Goal: Task Accomplishment & Management: Use online tool/utility

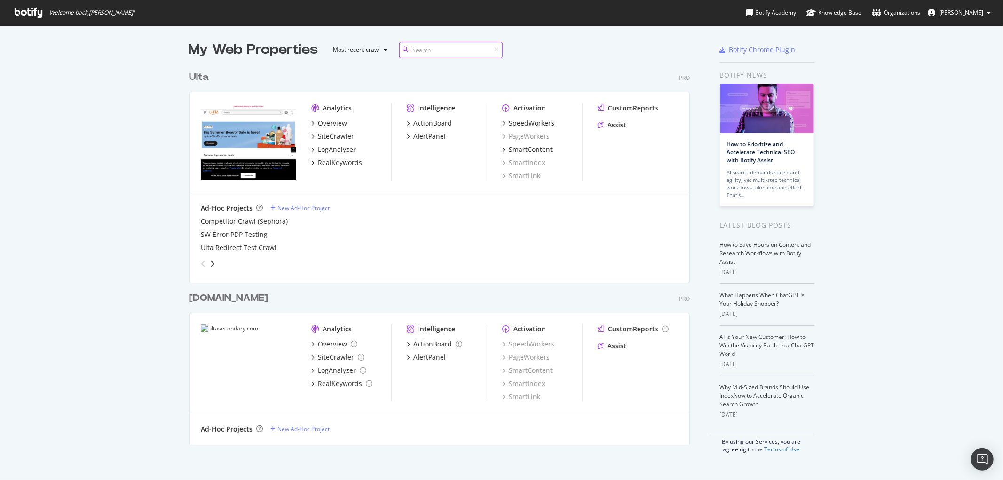
scroll to position [378, 500]
click at [330, 134] on div "SiteCrawler" at bounding box center [336, 136] width 36 height 9
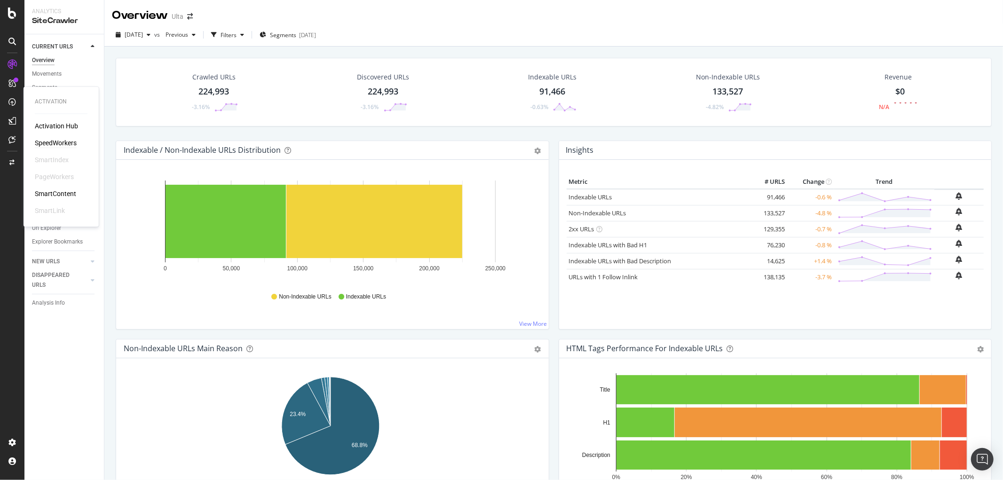
click at [55, 139] on div "SpeedWorkers" at bounding box center [56, 143] width 42 height 9
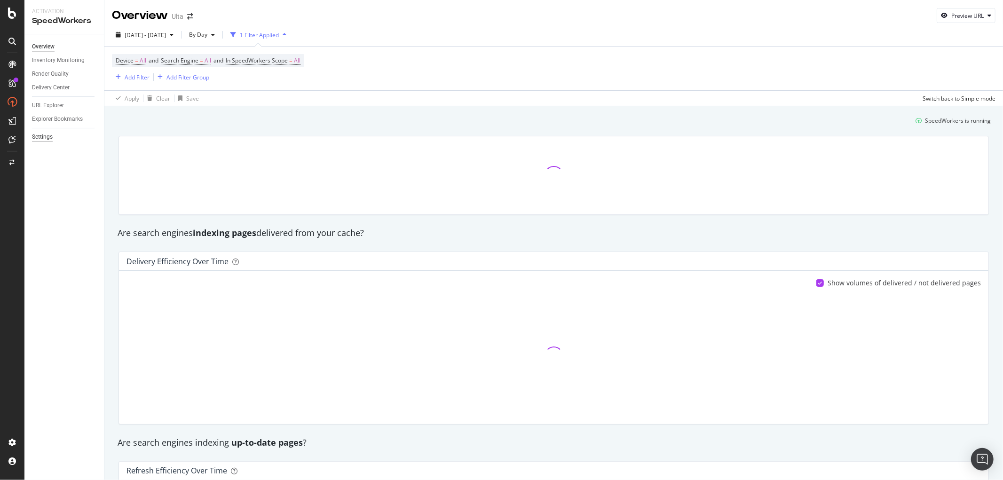
click at [39, 137] on div "Settings" at bounding box center [42, 137] width 21 height 10
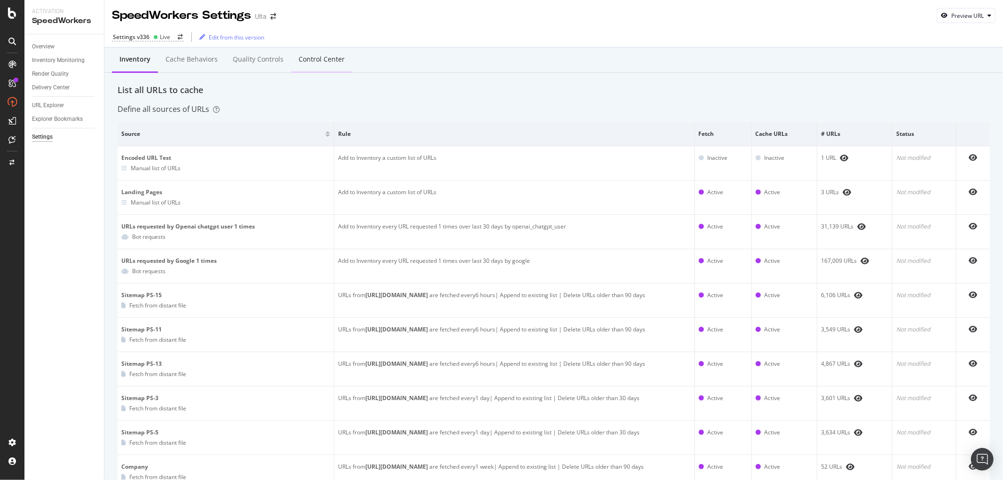
click at [308, 50] on div "Control Center" at bounding box center [321, 60] width 61 height 26
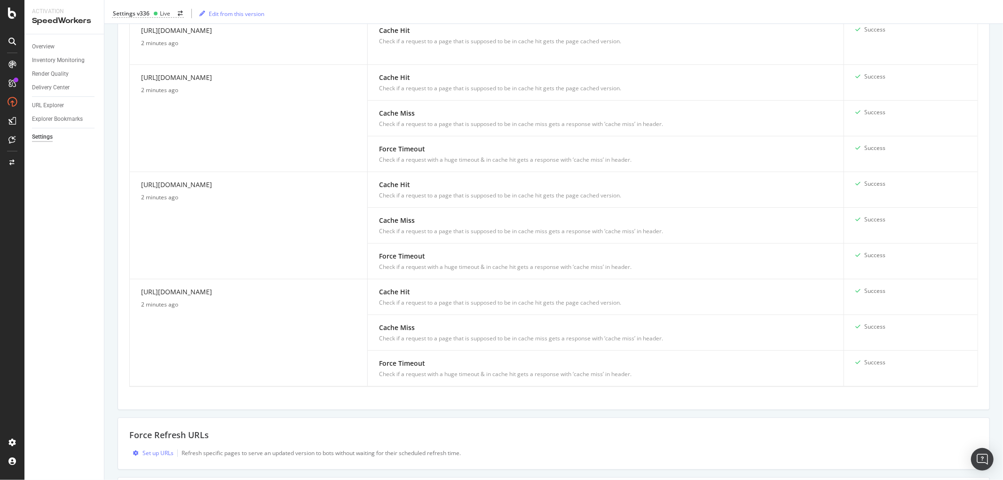
scroll to position [952, 0]
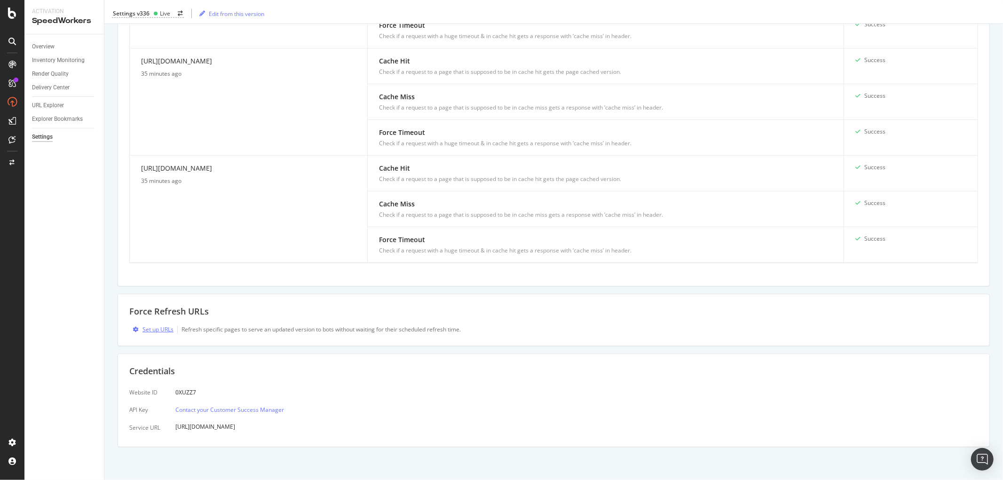
click at [156, 333] on div "Set up URLs" at bounding box center [157, 329] width 31 height 8
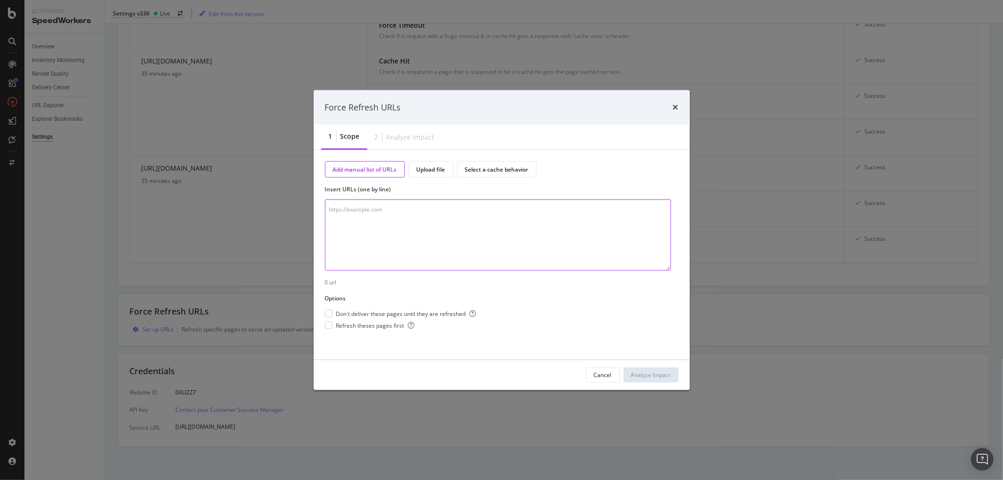
paste textarea "[URL][DOMAIN_NAME] [URL][DOMAIN_NAME] [URL][DOMAIN_NAME] [URL][DOMAIN_NAME] [UR…"
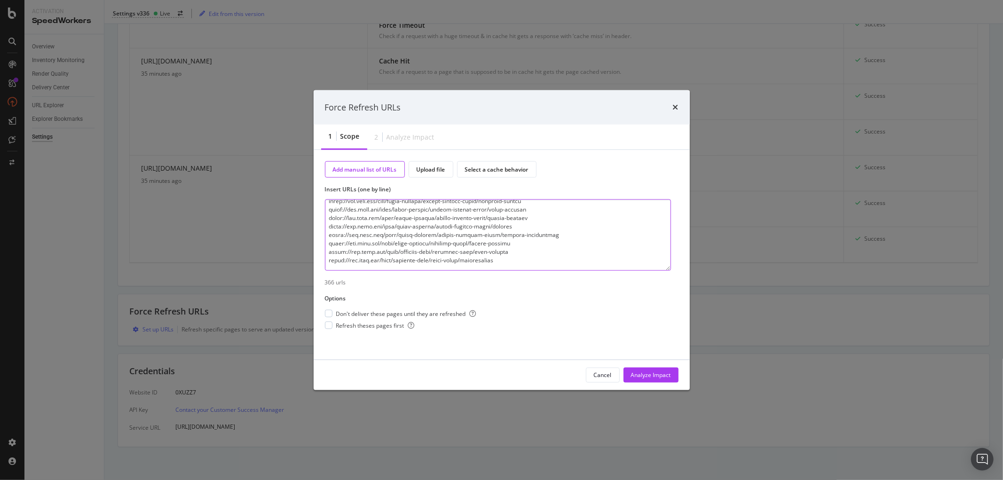
scroll to position [3036, 0]
type textarea "[URL][DOMAIN_NAME] [URL][DOMAIN_NAME] [URL][DOMAIN_NAME] [URL][DOMAIN_NAME] [UR…"
drag, startPoint x: 334, startPoint y: 324, endPoint x: 372, endPoint y: 325, distance: 38.1
click at [334, 324] on div "Refresh theses pages first" at bounding box center [400, 326] width 151 height 8
click at [659, 375] on div "Analyze Impact" at bounding box center [651, 375] width 40 height 8
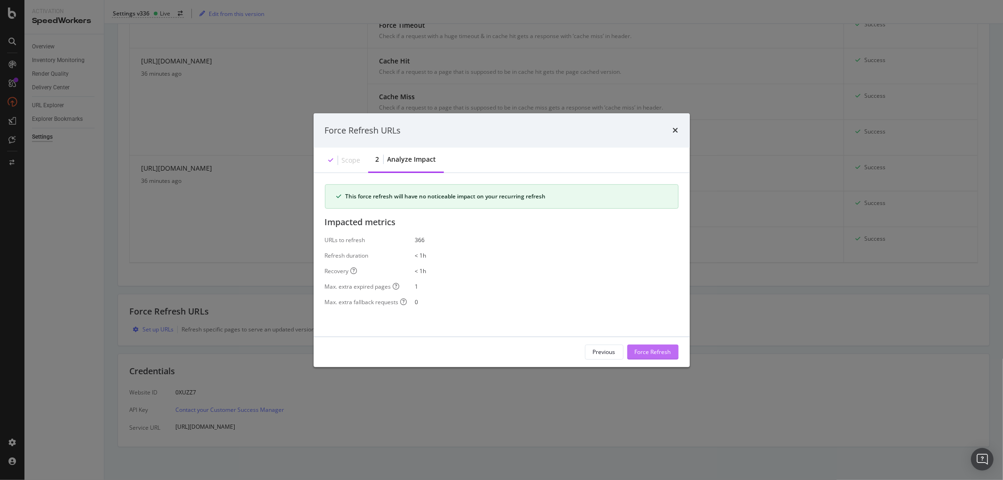
click at [646, 350] on div "Force Refresh" at bounding box center [653, 352] width 36 height 8
